Goal: Information Seeking & Learning: Learn about a topic

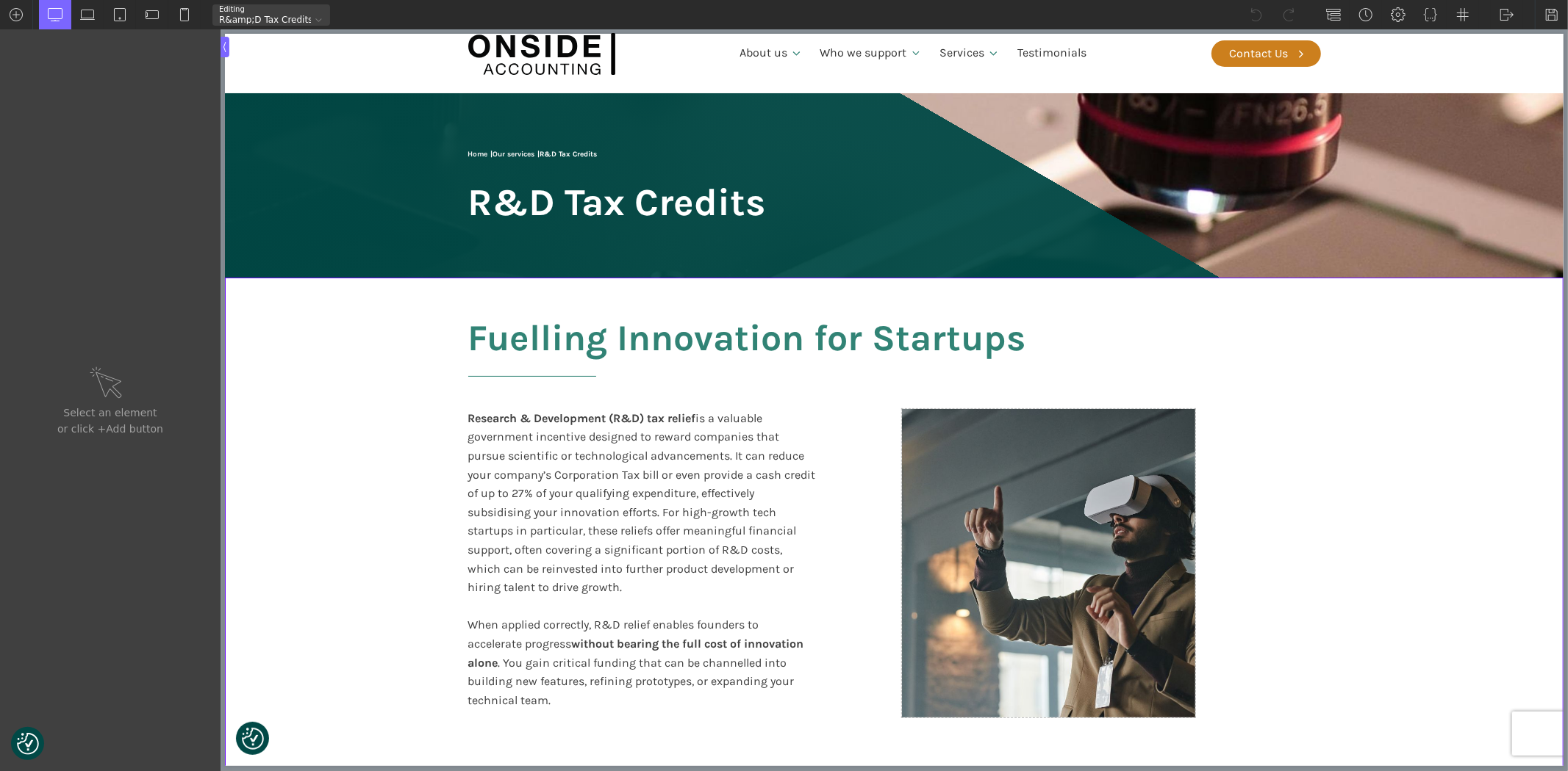
scroll to position [81, 0]
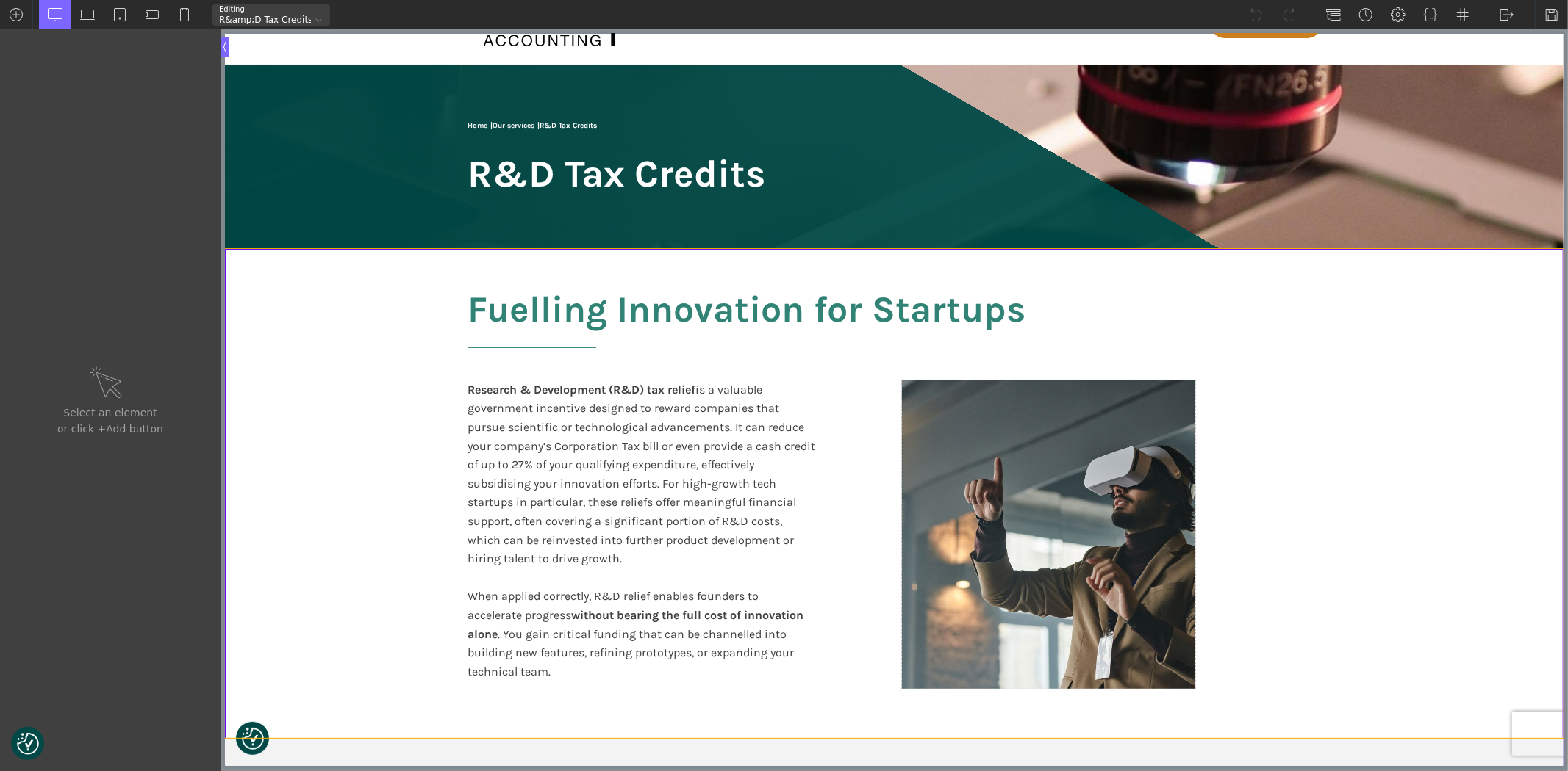
click at [1499, 408] on section "Fuelling Innovation for Startups Research & Development (R&D) tax relief is a v…" at bounding box center [893, 494] width 1338 height 490
type input "split-content-full-heading"
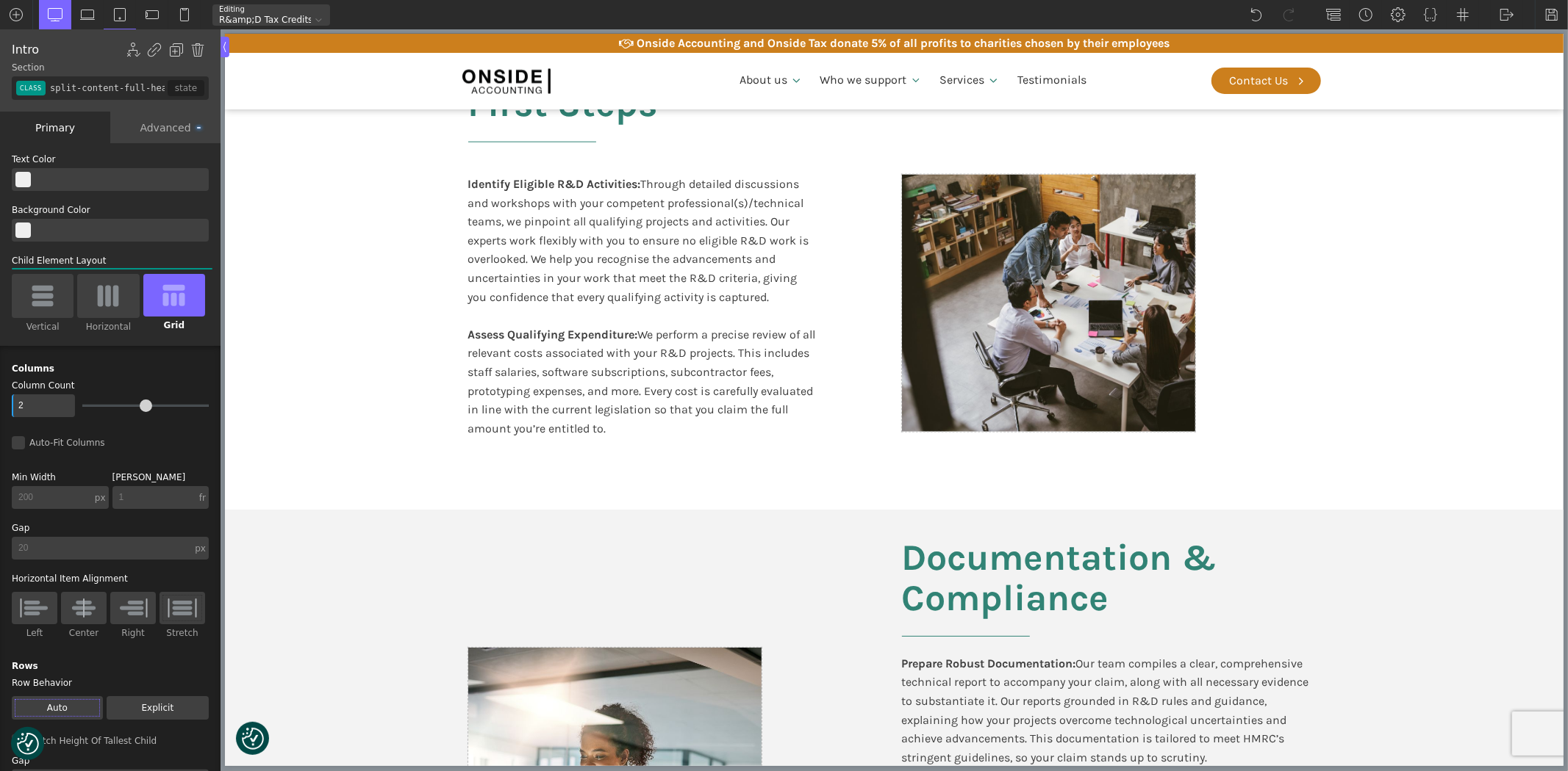
scroll to position [1469, 0]
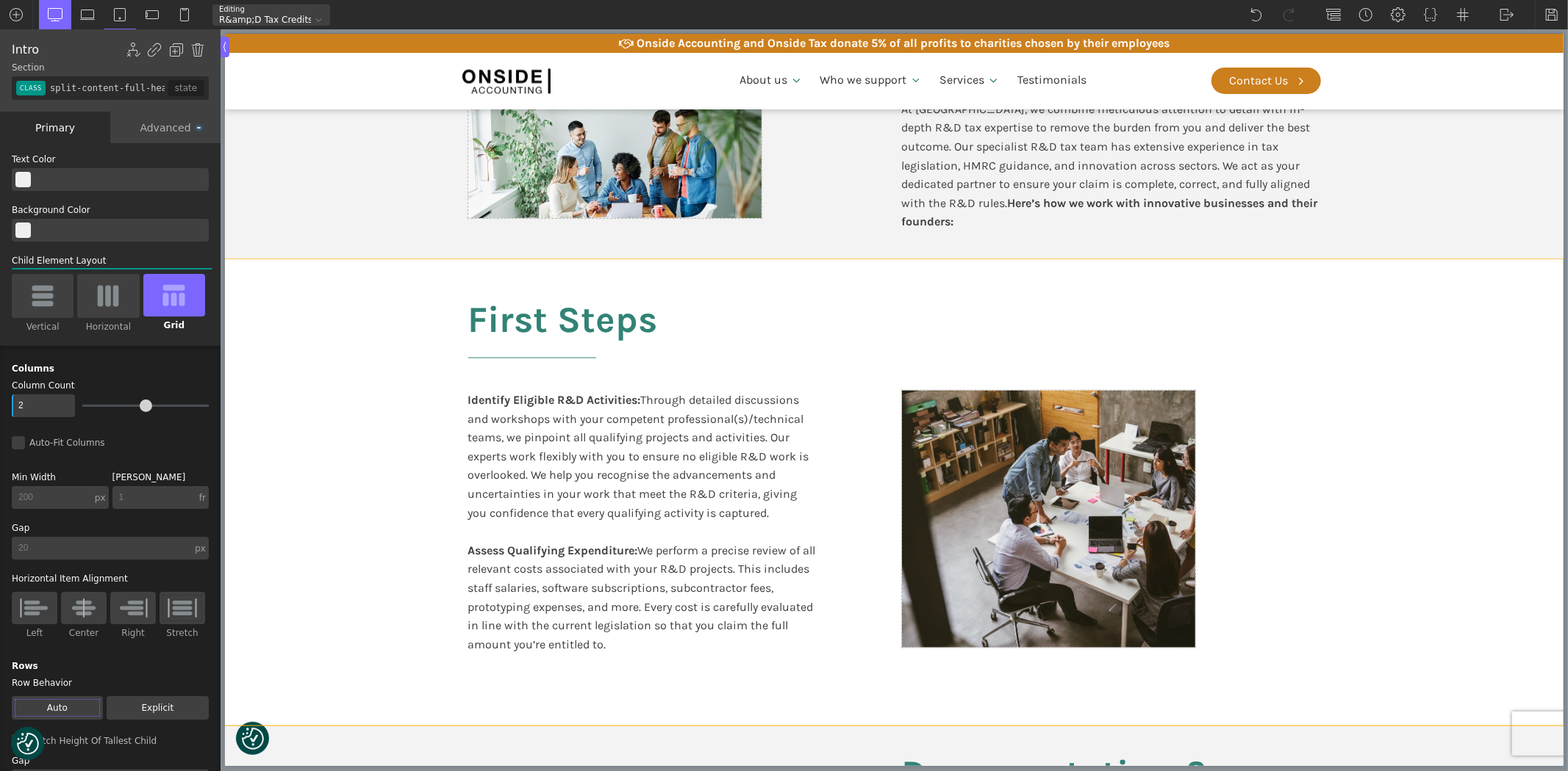
click at [1424, 285] on section "First Steps Identify Eligible R&D Activities: Through detailed discussions and …" at bounding box center [893, 493] width 1338 height 467
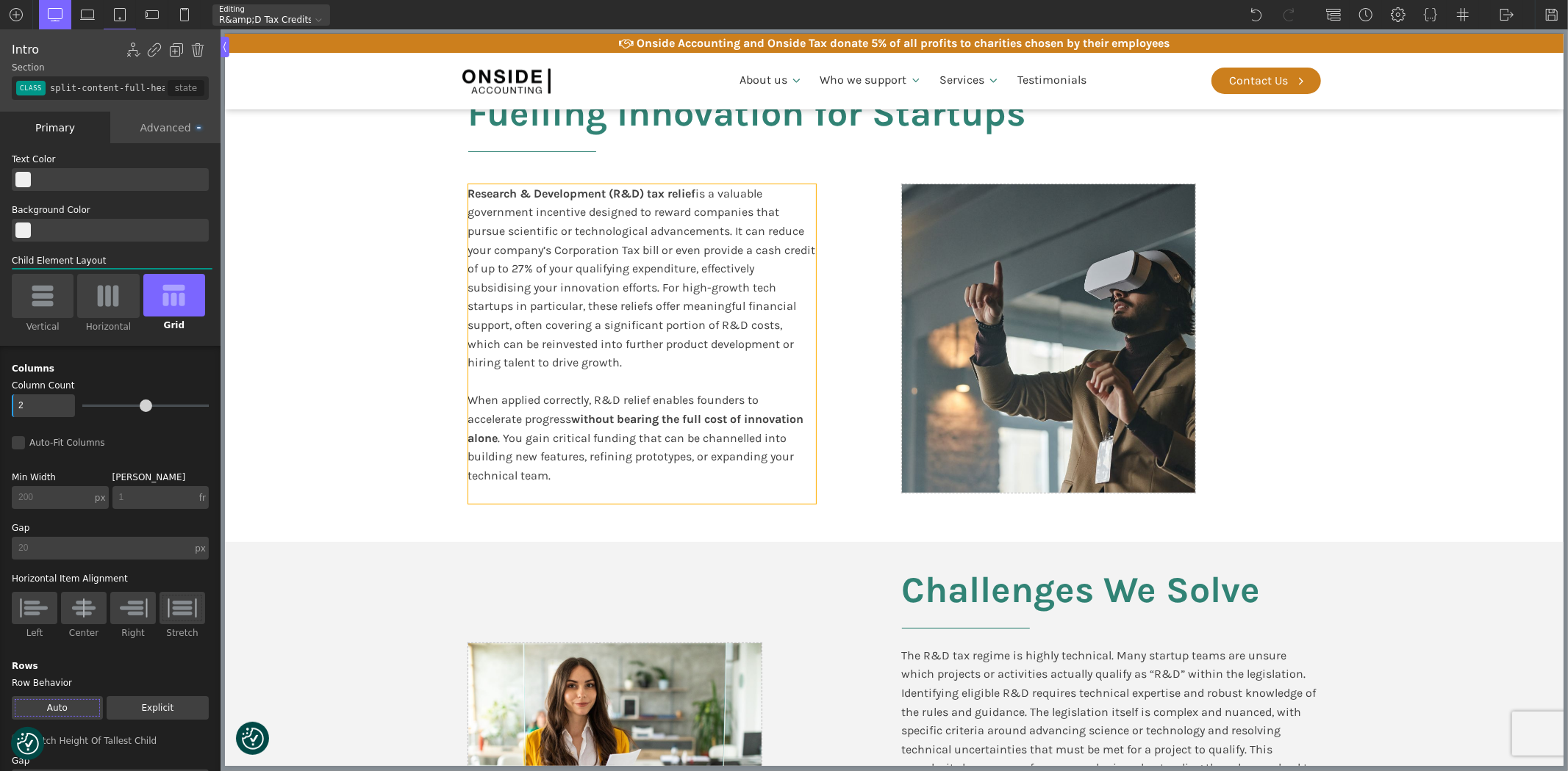
click at [588, 395] on div "Research & Development (R&D) tax relief is a valuable government incentive desi…" at bounding box center [641, 344] width 348 height 319
type input "text_block-123-66"
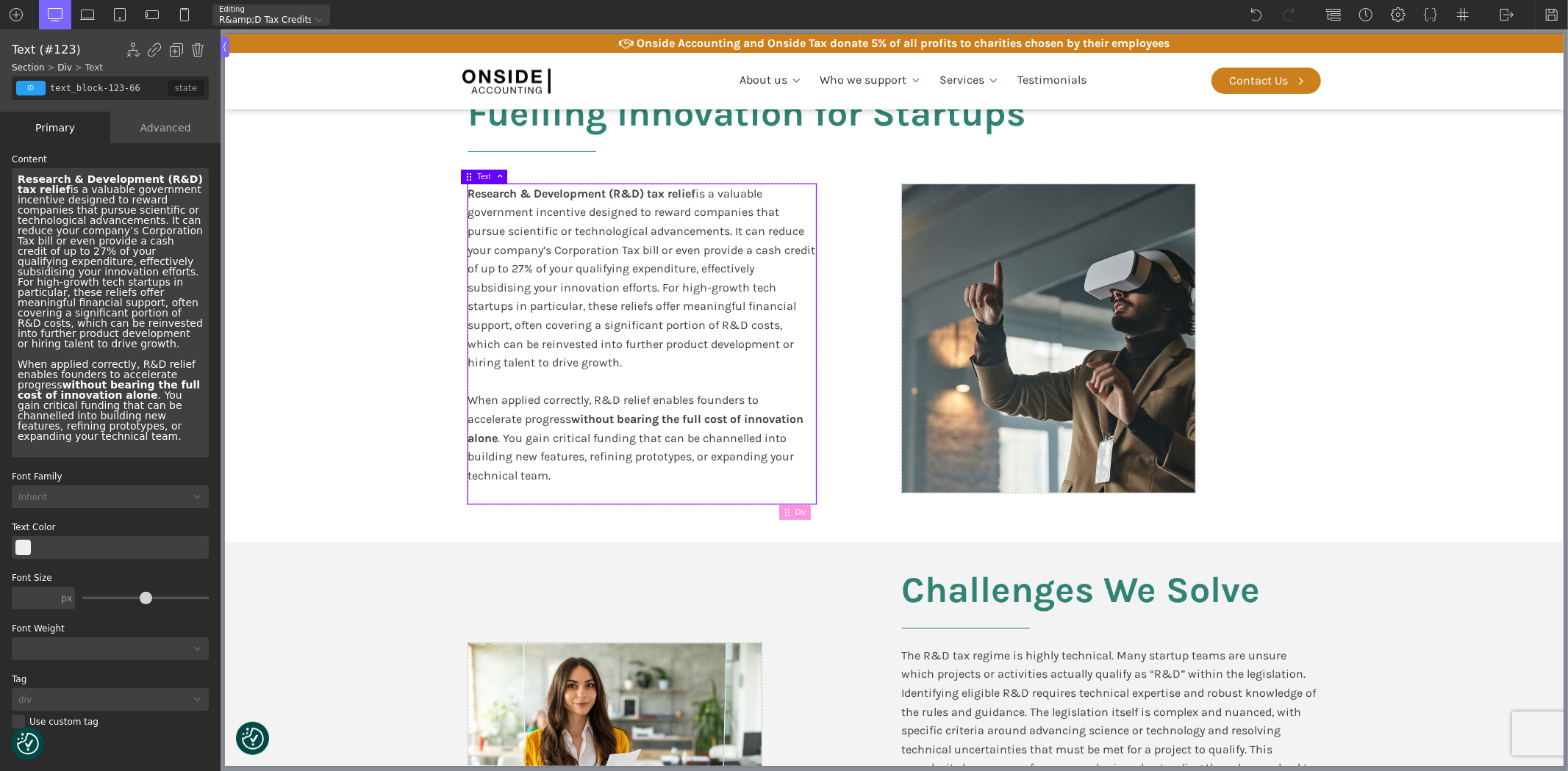
click at [151, 356] on div "Research & Development (R&D) tax relief is a valuable government incentive desi…" at bounding box center [110, 312] width 197 height 289
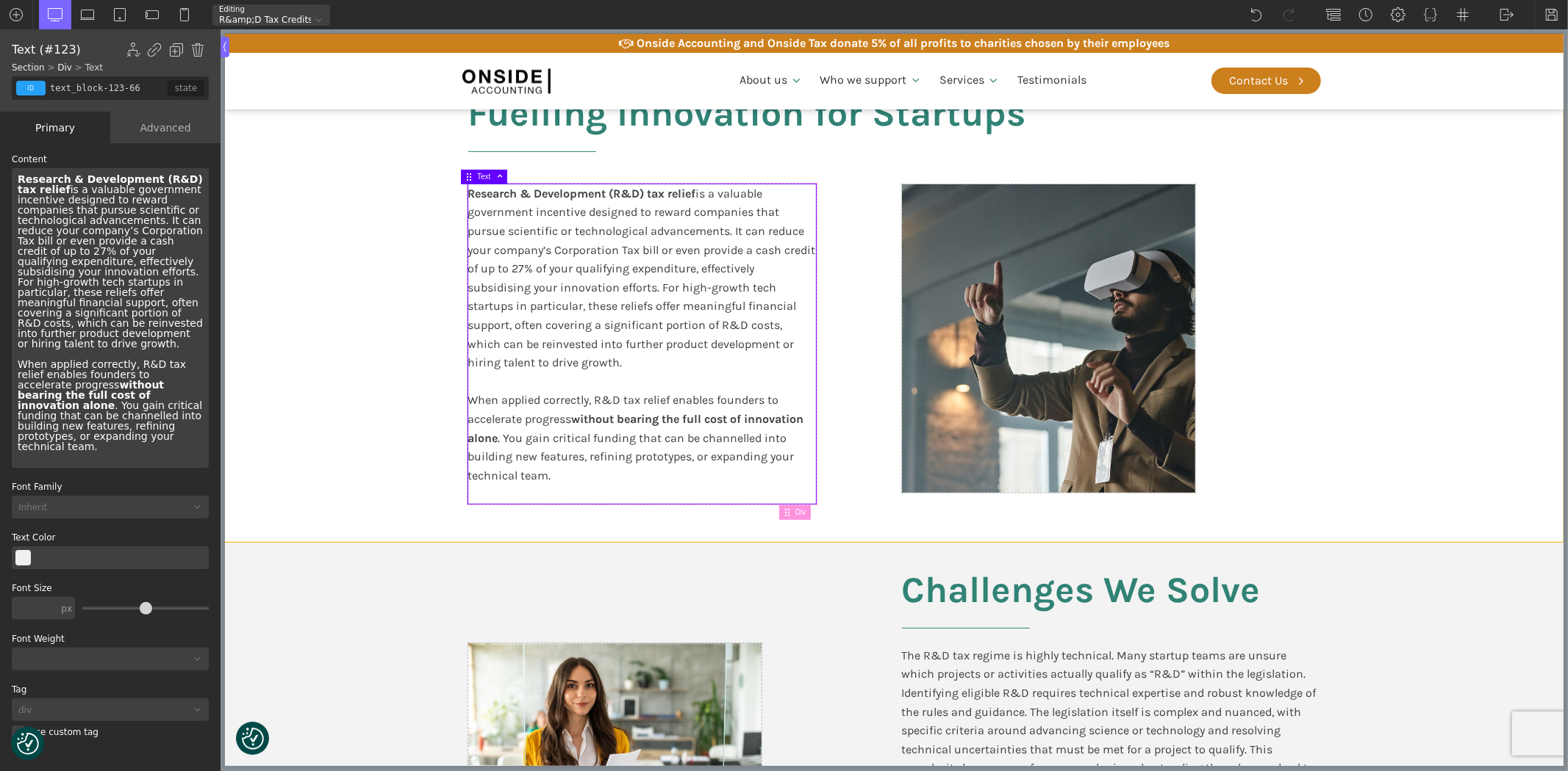
click at [1462, 143] on section "Fuelling Innovation for Startups Research & Development (R&D) tax relief is a v…" at bounding box center [893, 297] width 1338 height 490
type input "split-content-full-heading"
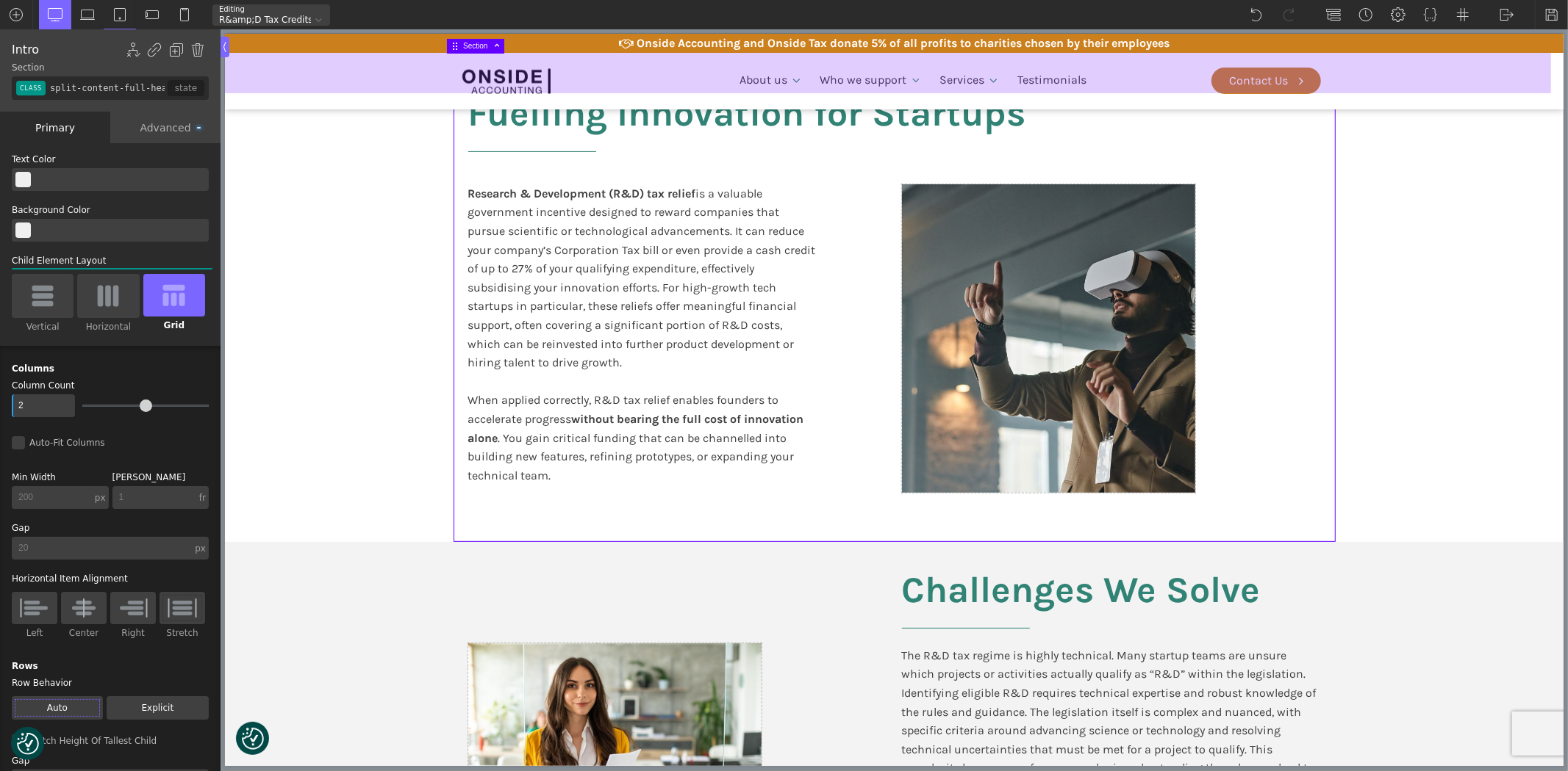
scroll to position [1529, 0]
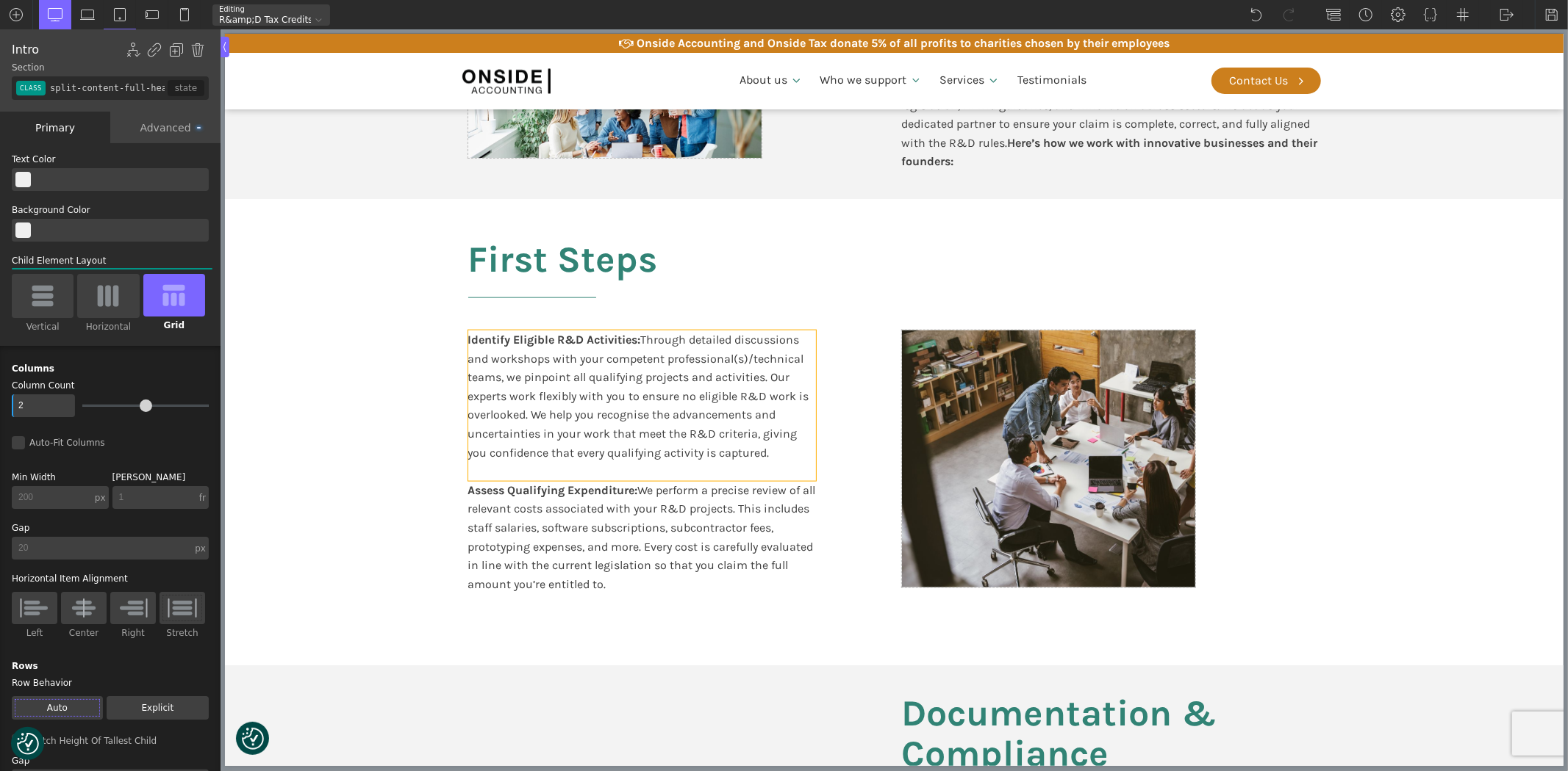
click at [626, 354] on div "Identify Eligible R&D Activities: Through detailed discussions and workshops wi…" at bounding box center [641, 405] width 348 height 151
type input "text_block-243-611"
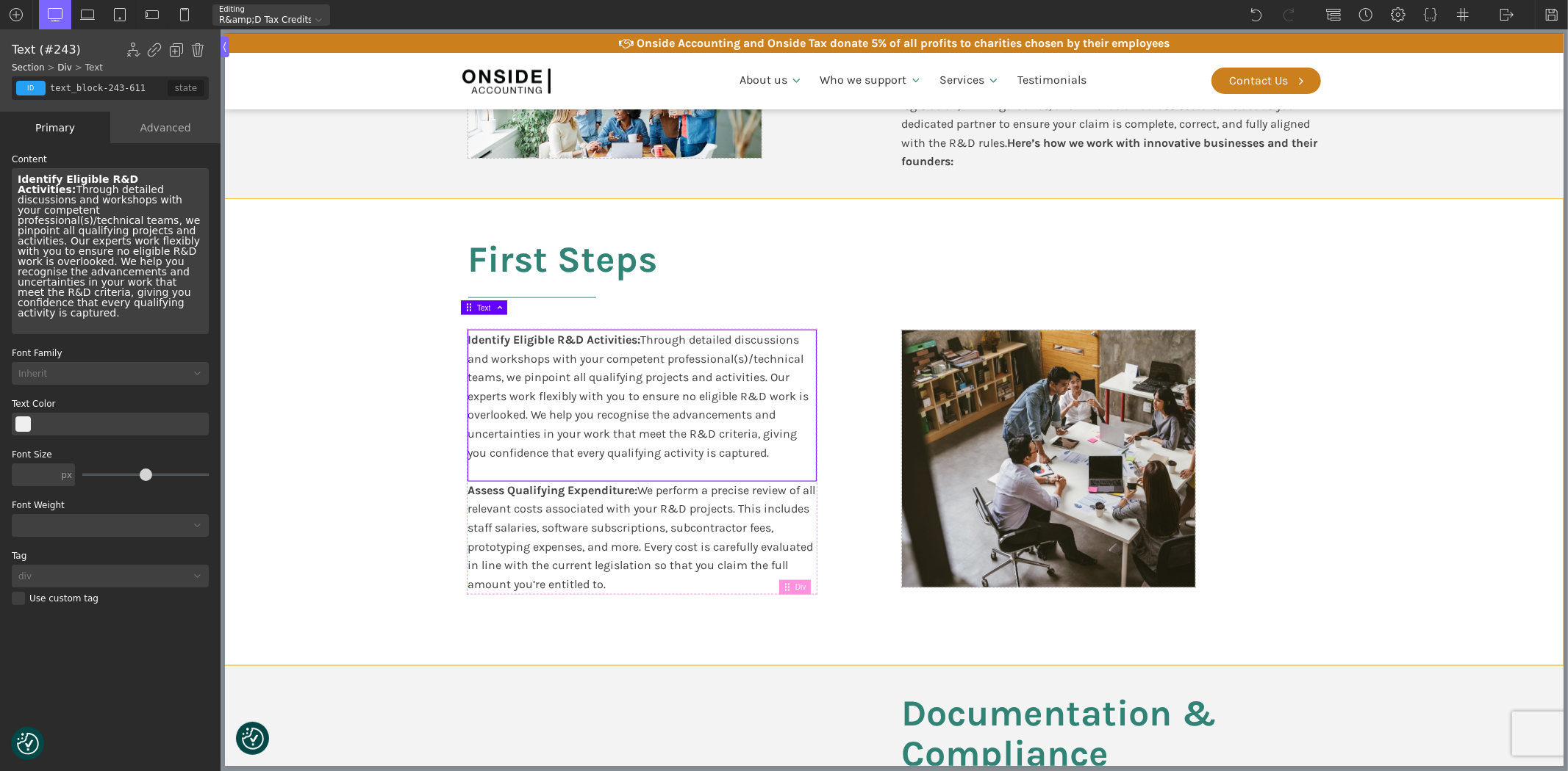
click at [370, 376] on section "First Steps Identify Eligible R&D Activities: Through detailed discussions and …" at bounding box center [893, 433] width 1338 height 467
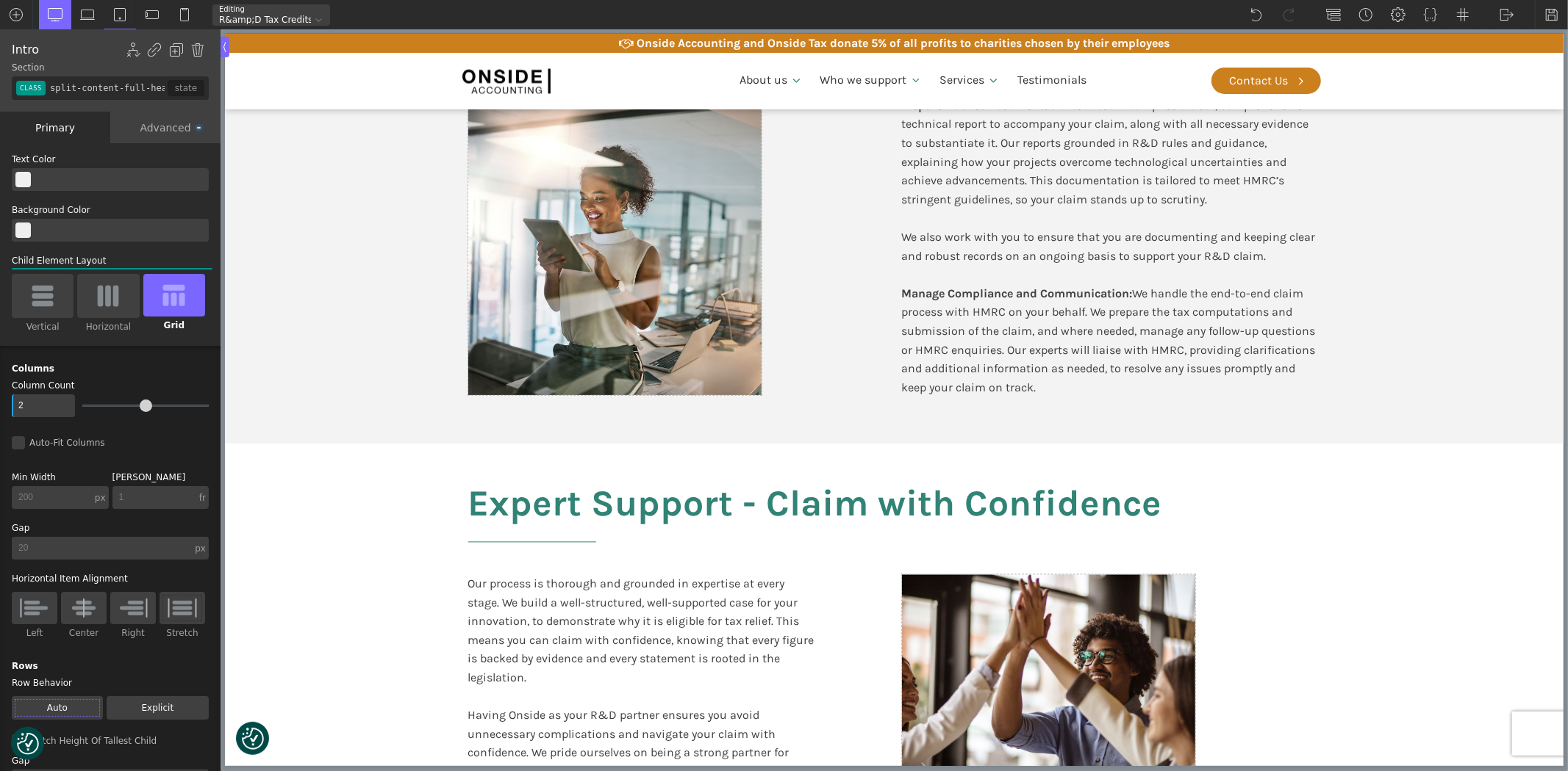
scroll to position [2345, 0]
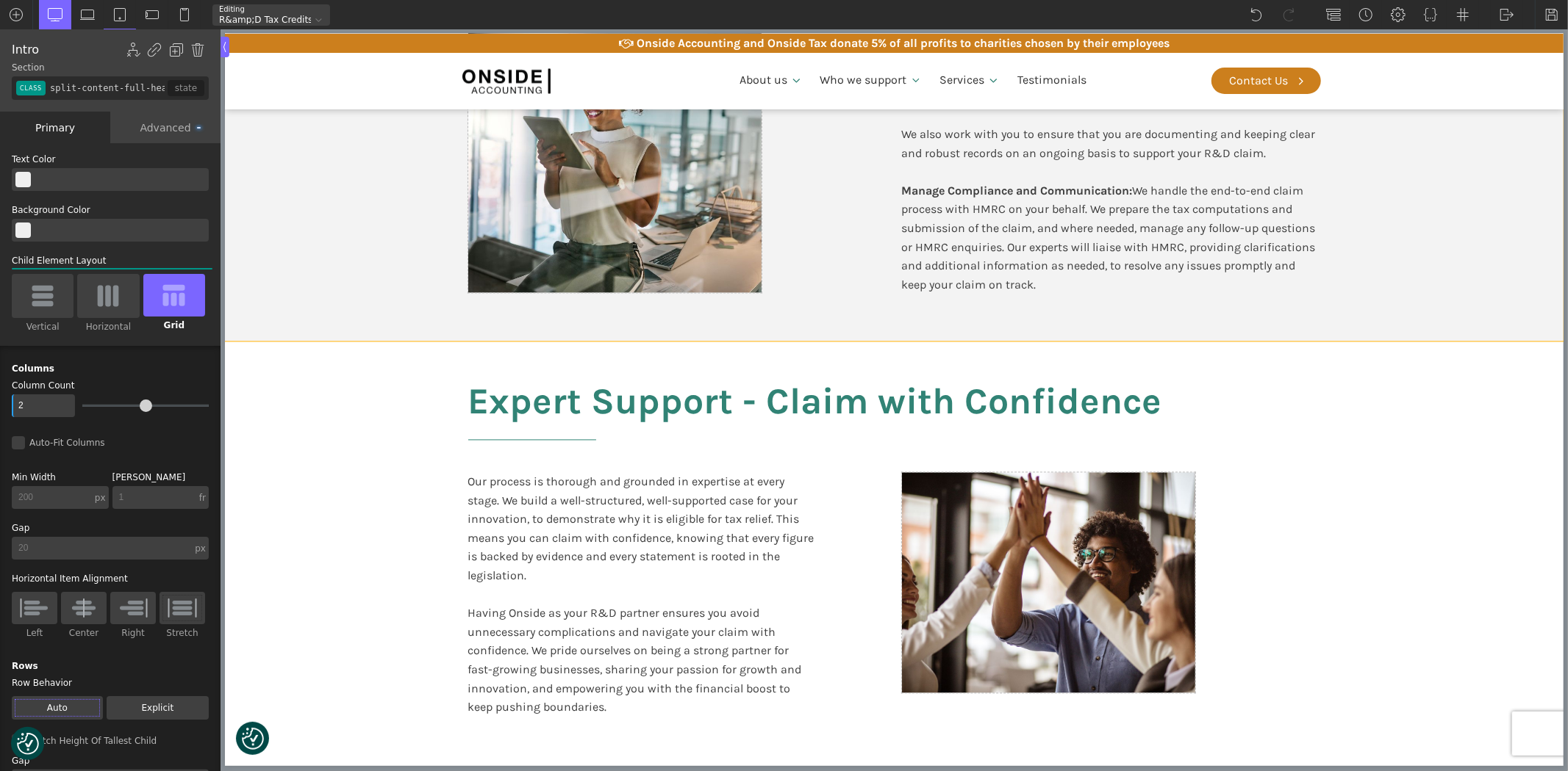
click at [1376, 216] on section "Documentation & Compliance Prepare Robust Documentation: Our team compiles a cl…" at bounding box center [893, 95] width 1338 height 492
click at [1452, 415] on section "Expert Support - Claim with Confidence Our process is thorough and grounded in …" at bounding box center [893, 549] width 1338 height 415
click at [1518, 83] on section "Documentation & Compliance Prepare Robust Documentation: Our team compiles a cl…" at bounding box center [893, 95] width 1338 height 492
click at [56, 126] on div "Primary" at bounding box center [55, 128] width 110 height 32
click at [66, 136] on div "Primary" at bounding box center [55, 128] width 110 height 32
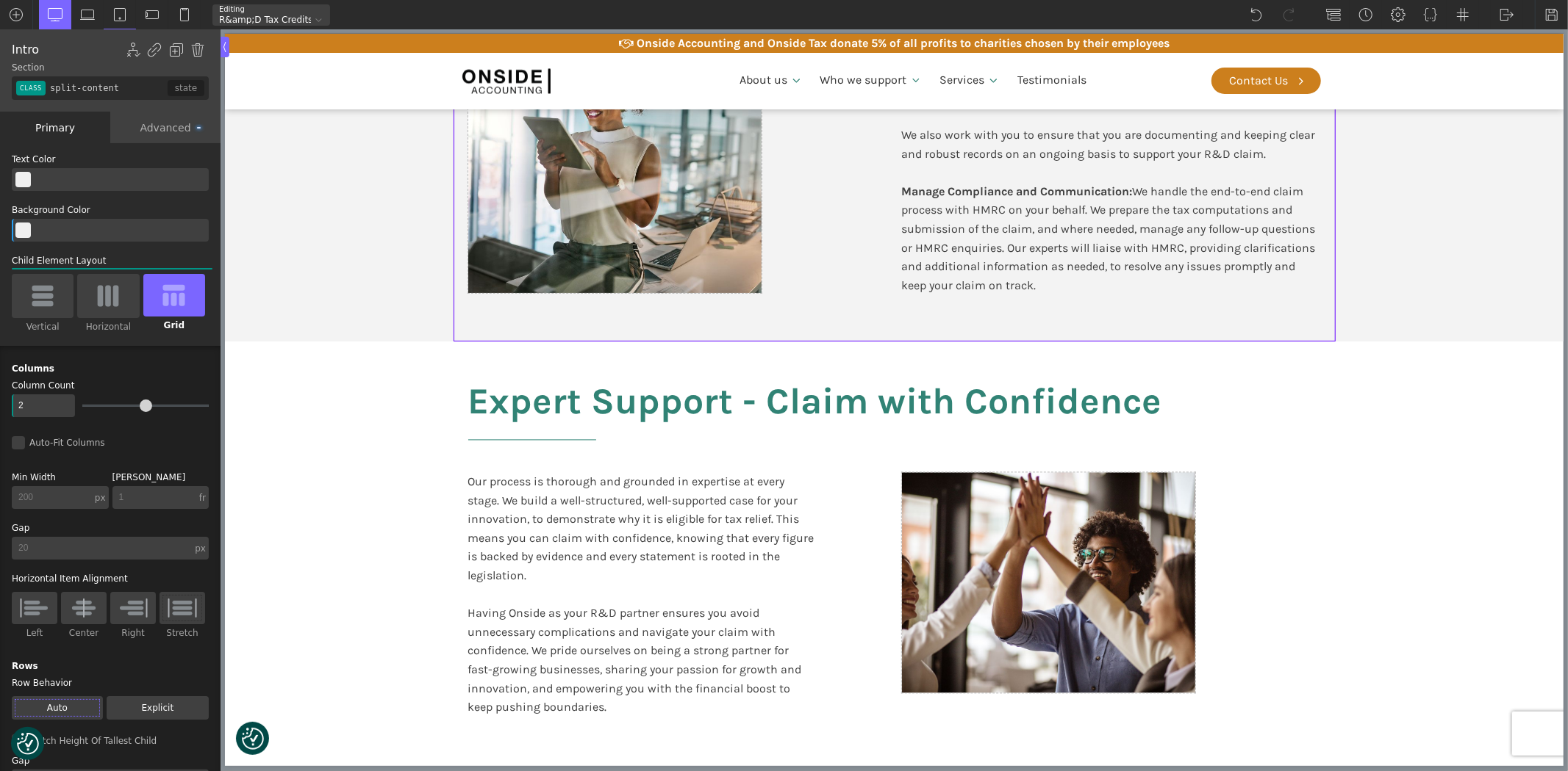
click at [54, 119] on div "Primary" at bounding box center [55, 128] width 110 height 32
click at [273, 357] on section "Expert Support - Claim with Confidence Our process is thorough and grounded in …" at bounding box center [893, 549] width 1338 height 415
type input "split-content-full-heading"
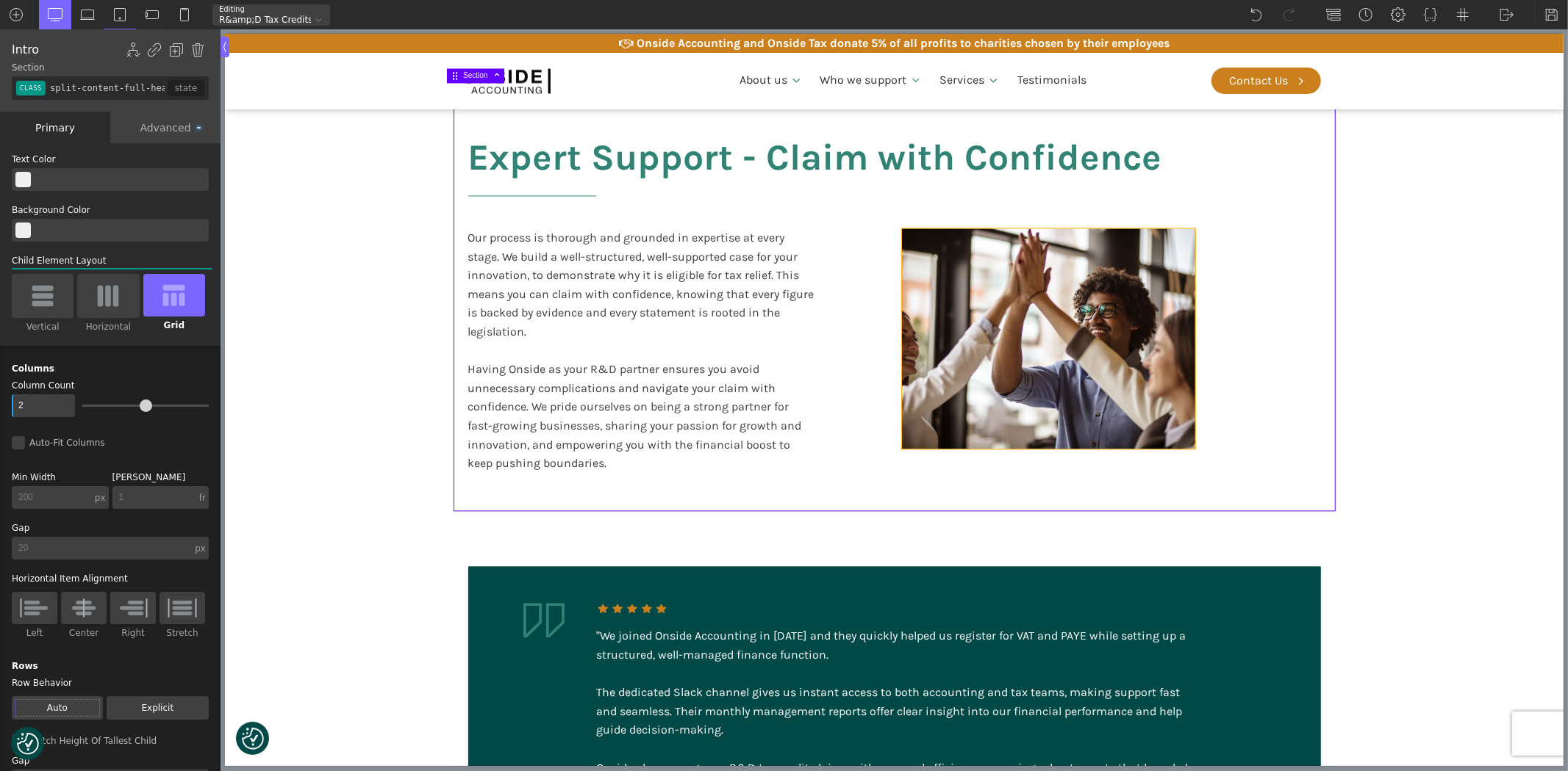
scroll to position [2836, 0]
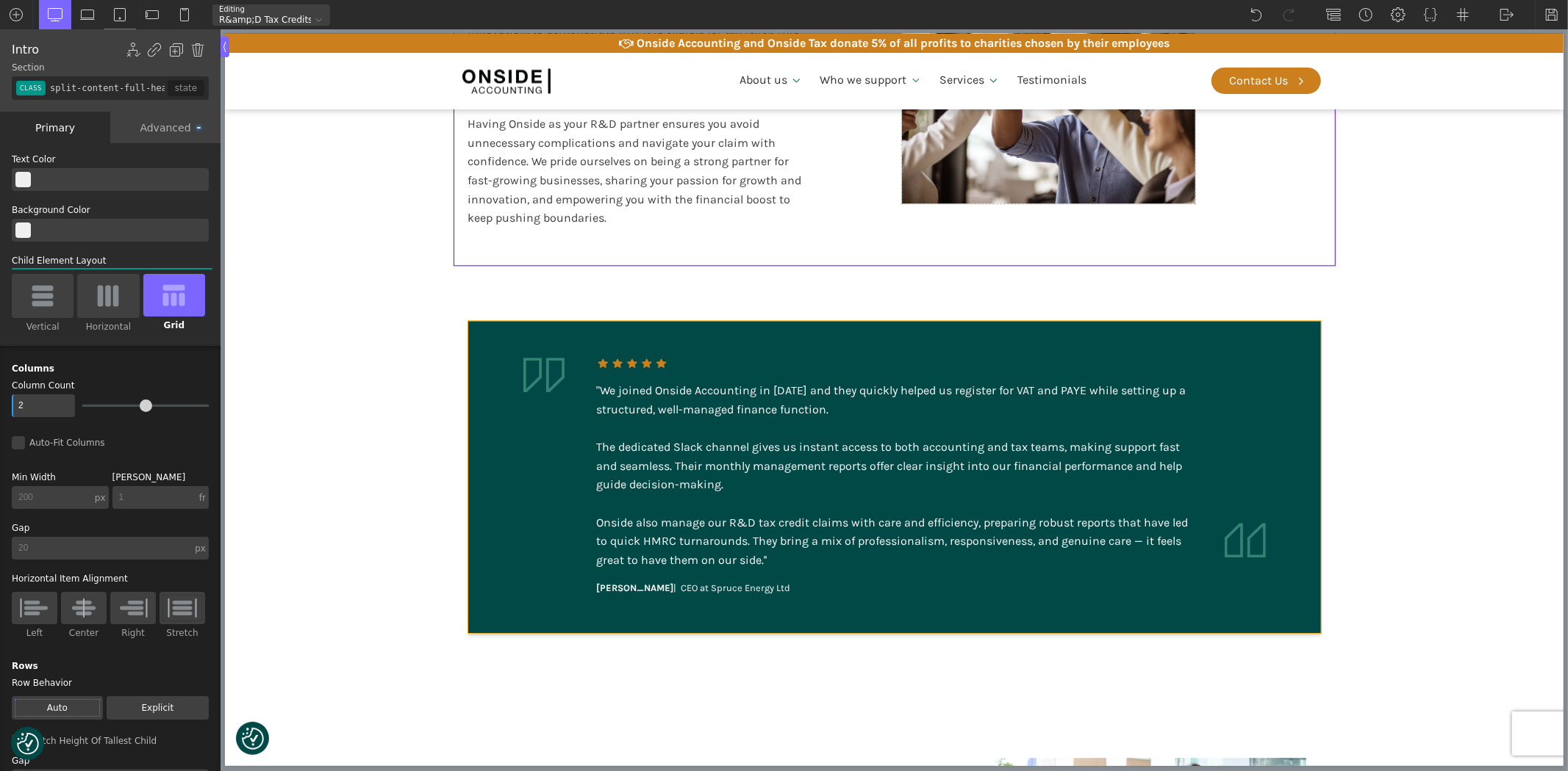
click at [1024, 423] on div ""We joined Onside Accounting in [DATE] and they quickly helped us register for …" at bounding box center [894, 475] width 595 height 188
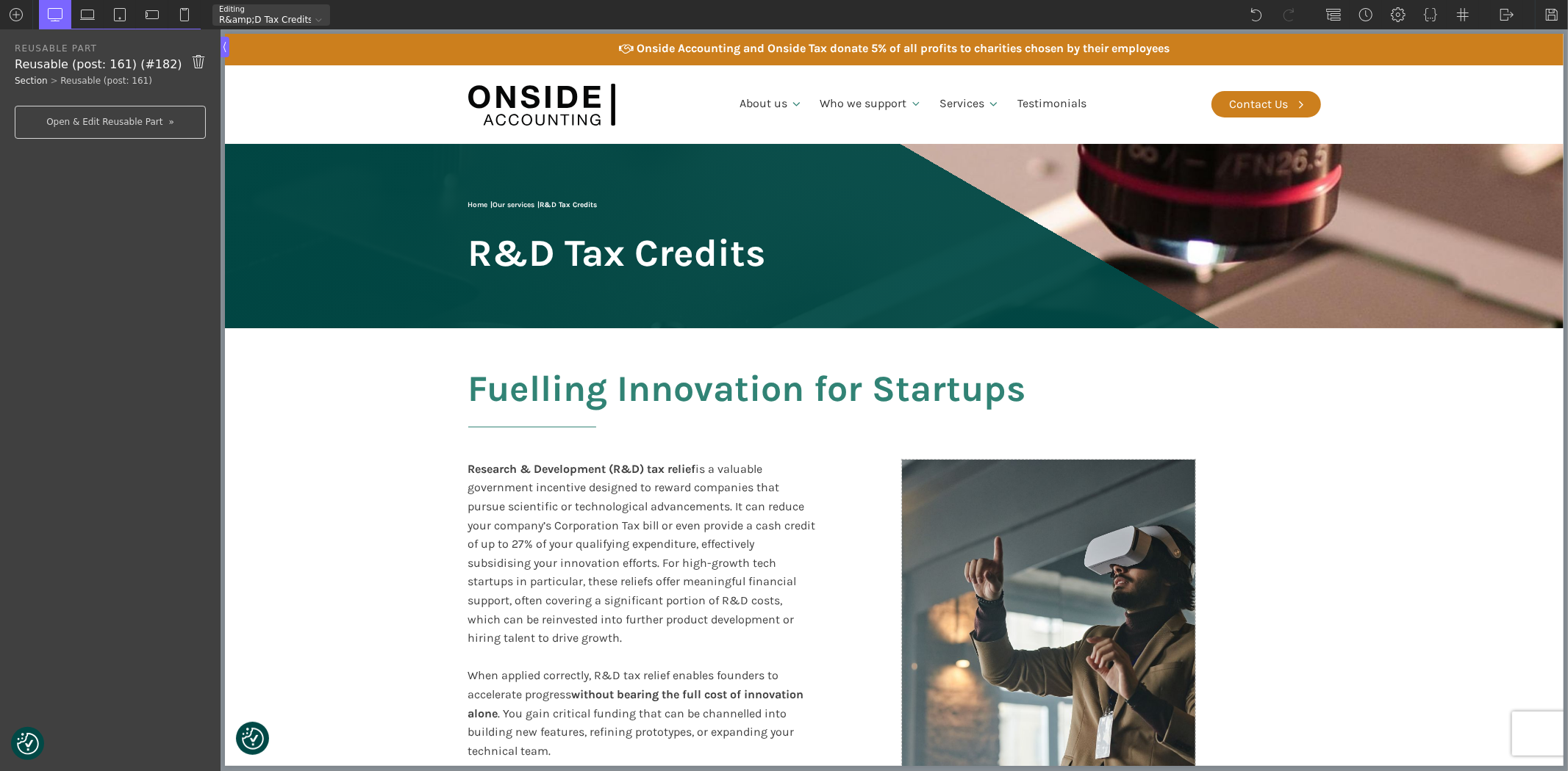
scroll to position [0, 0]
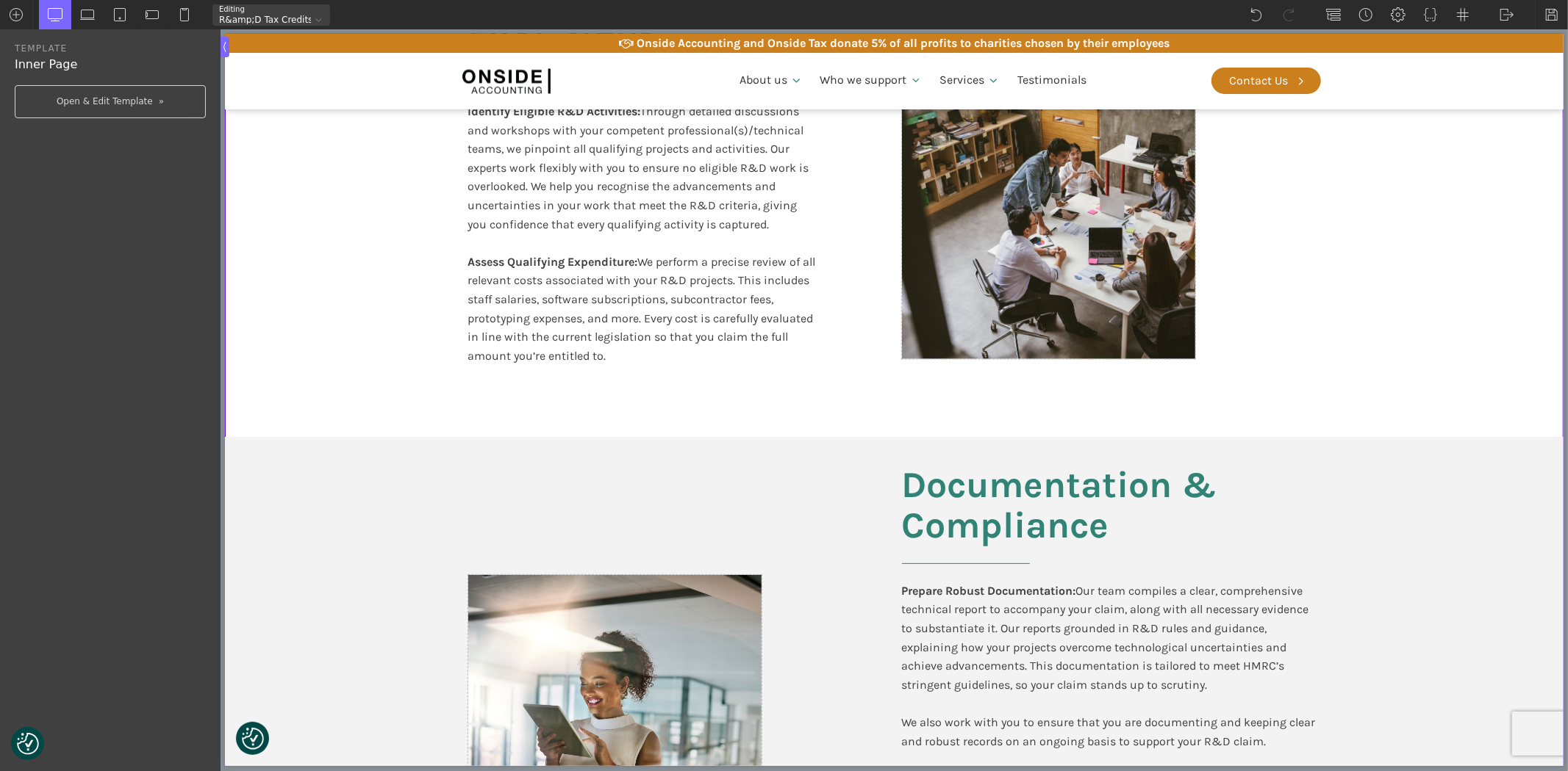
scroll to position [1877, 0]
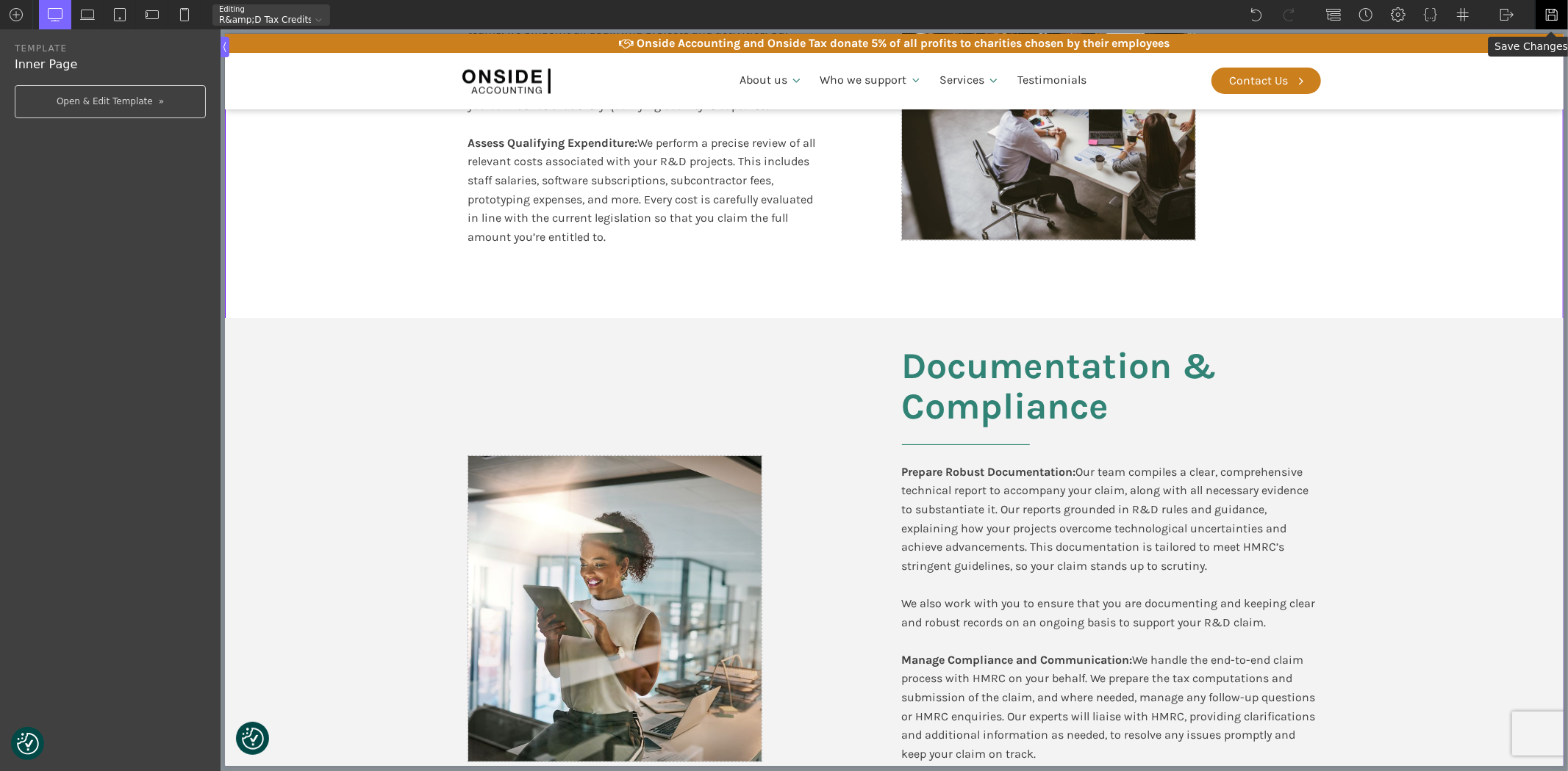
click at [1553, 9] on img at bounding box center [1551, 14] width 15 height 15
